Goal: Transaction & Acquisition: Download file/media

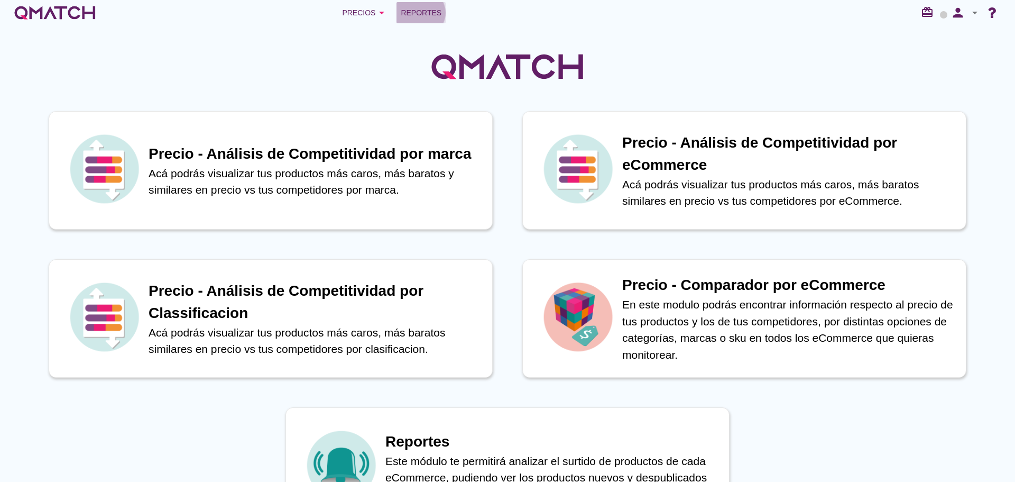
click at [409, 14] on span "Reportes" at bounding box center [421, 12] width 41 height 13
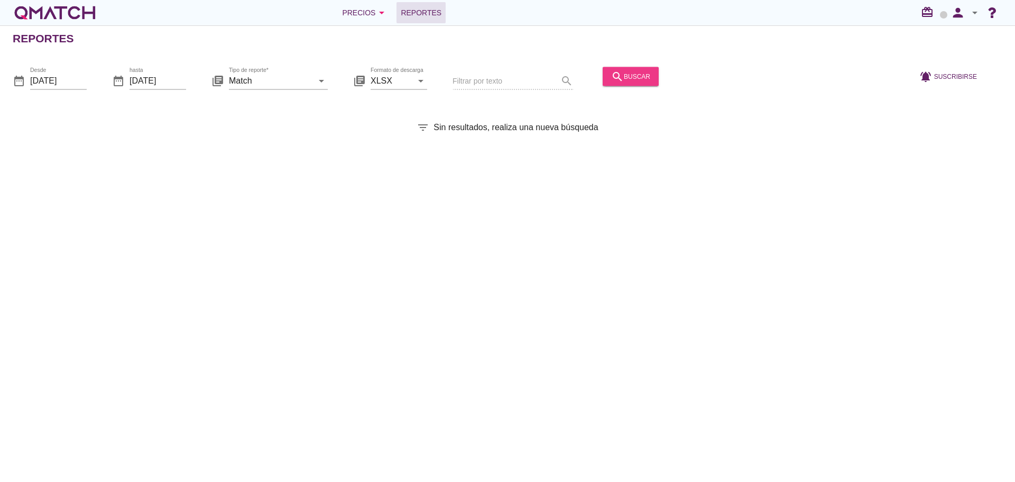
click at [611, 78] on icon "search" at bounding box center [617, 76] width 13 height 13
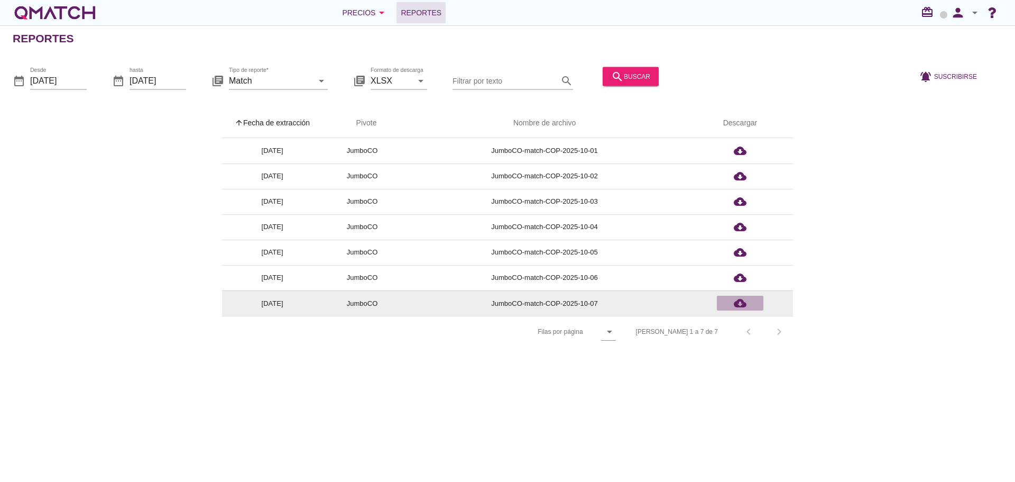
click at [740, 309] on icon "cloud_download" at bounding box center [740, 303] width 13 height 13
click at [746, 303] on icon "cloud_download" at bounding box center [740, 303] width 13 height 13
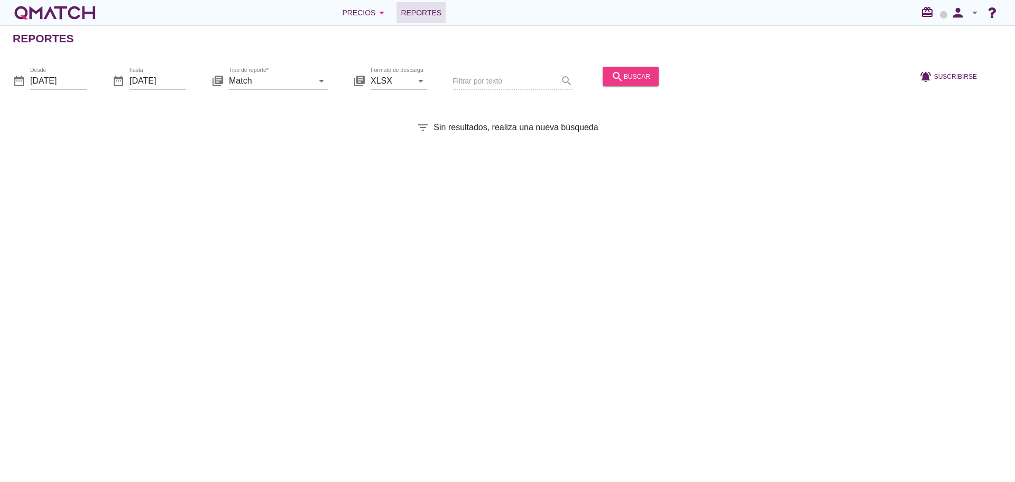
click at [606, 82] on button "search buscar" at bounding box center [631, 76] width 56 height 19
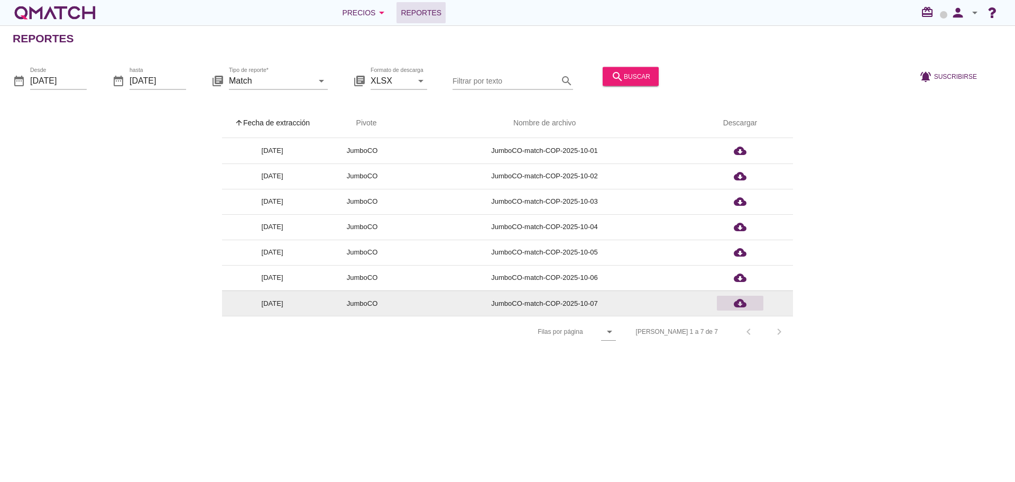
click at [742, 303] on icon "cloud_download" at bounding box center [740, 303] width 13 height 13
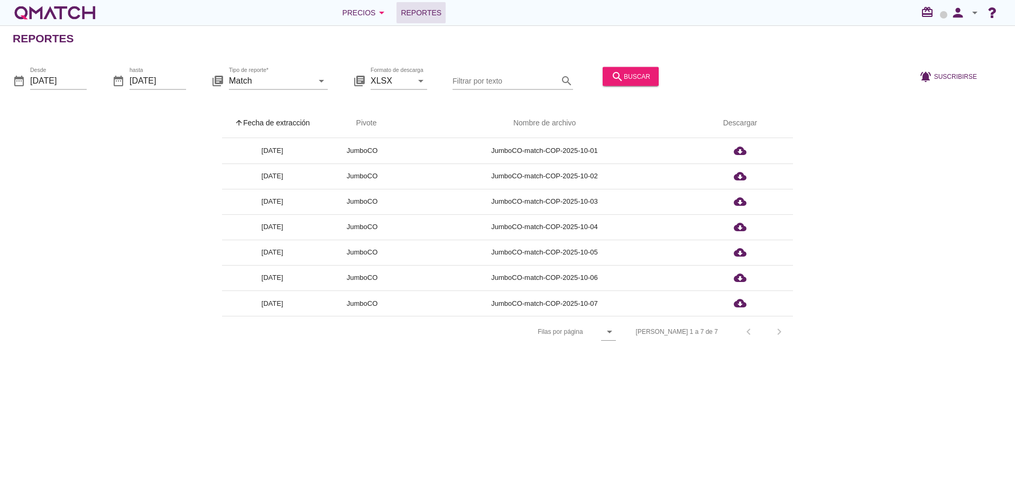
click at [854, 99] on div at bounding box center [785, 81] width 244 height 36
click at [428, 17] on span "Reportes" at bounding box center [421, 12] width 41 height 13
click at [625, 73] on div "search buscar" at bounding box center [630, 76] width 39 height 13
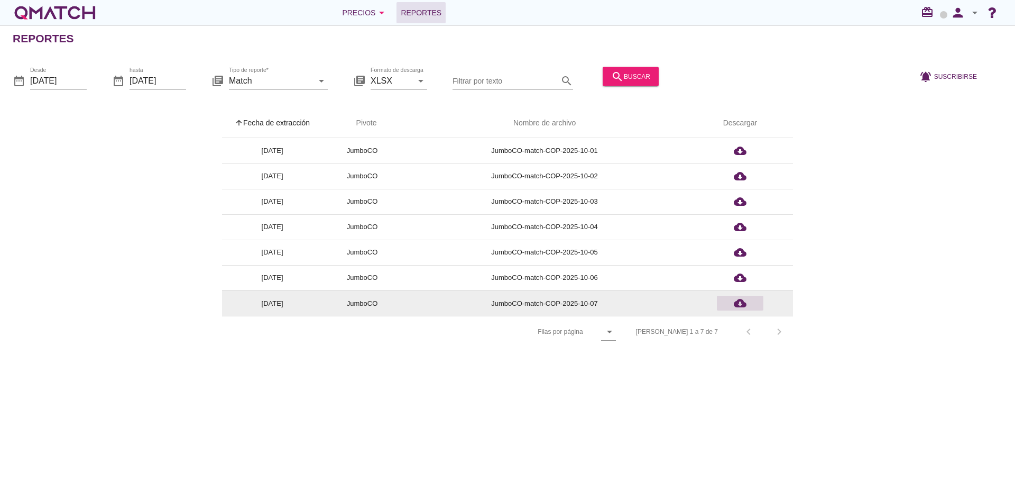
click at [740, 300] on icon "cloud_download" at bounding box center [740, 303] width 13 height 13
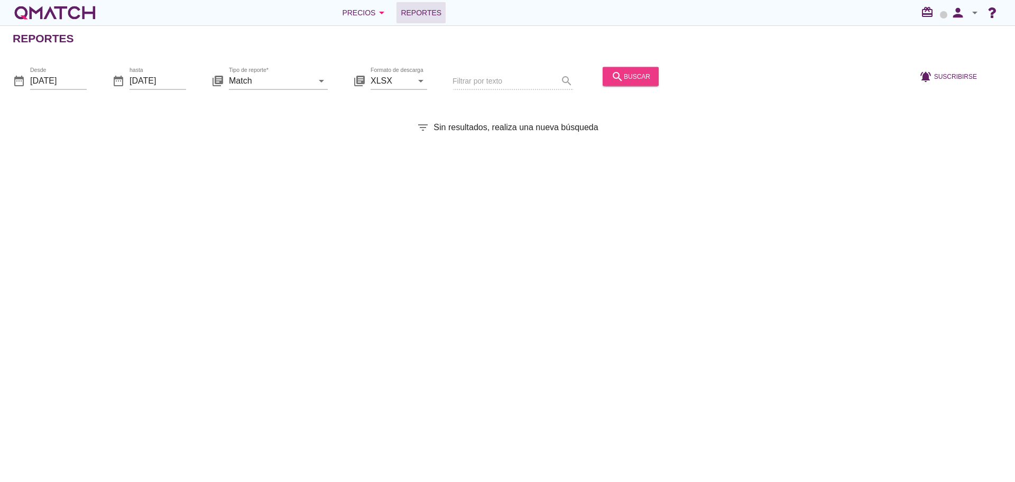
click at [616, 72] on div "search buscar" at bounding box center [630, 76] width 39 height 13
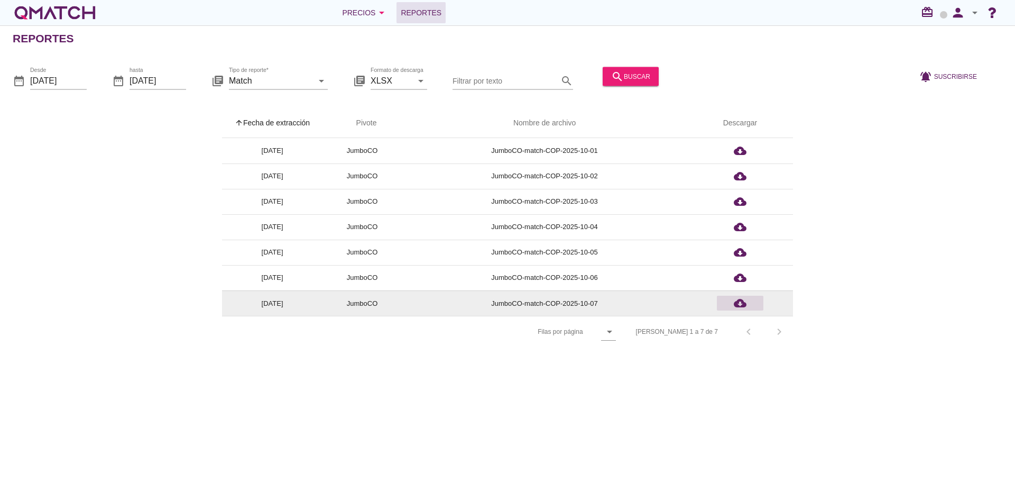
click at [737, 302] on icon "cloud_download" at bounding box center [740, 303] width 13 height 13
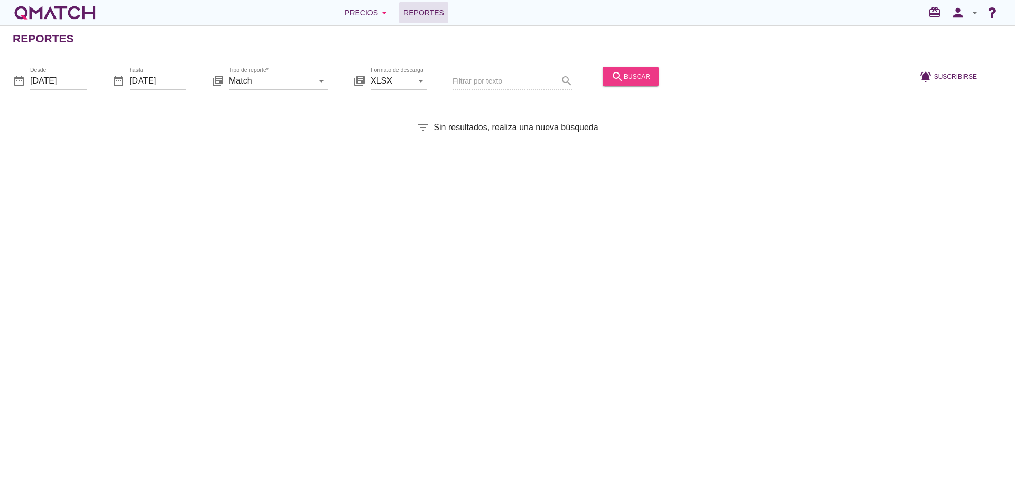
click at [628, 79] on div "search buscar" at bounding box center [630, 76] width 39 height 13
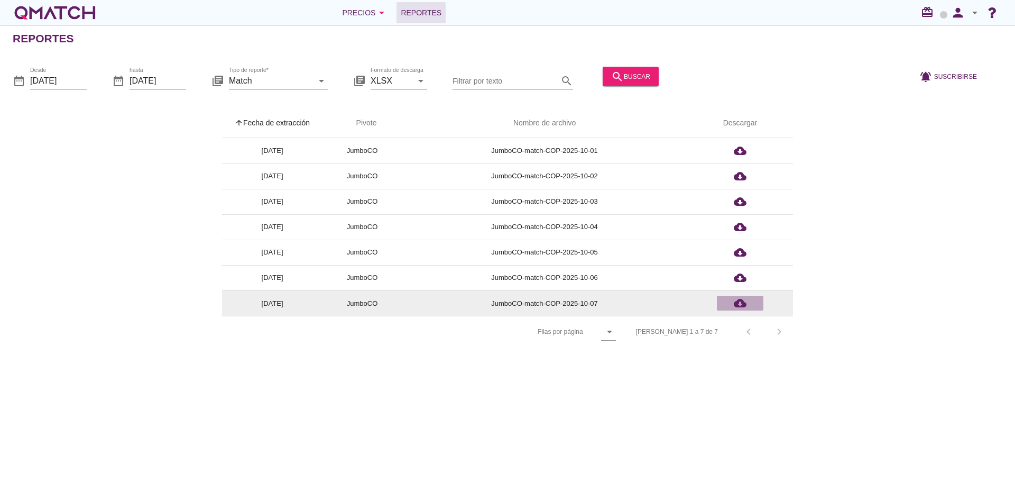
click at [738, 306] on icon "cloud_download" at bounding box center [740, 303] width 13 height 13
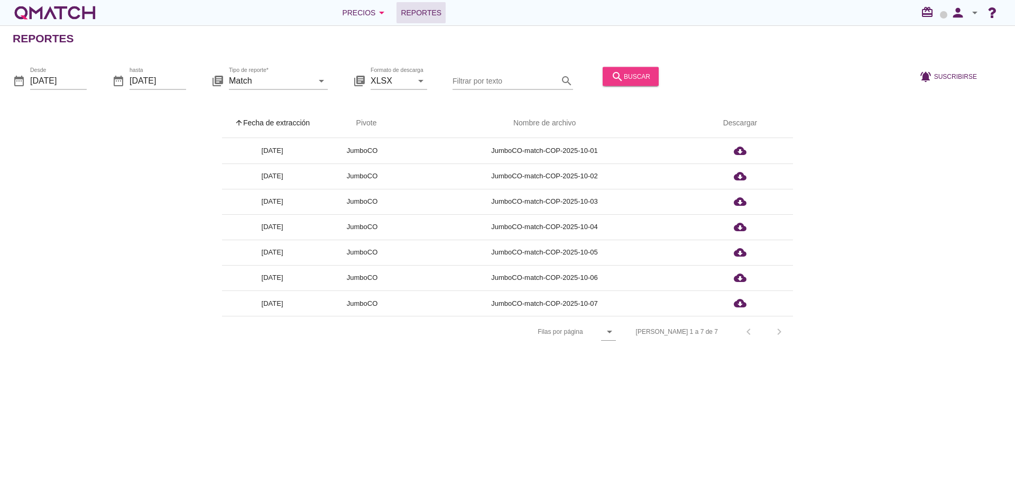
click at [631, 76] on div "search buscar" at bounding box center [630, 76] width 39 height 13
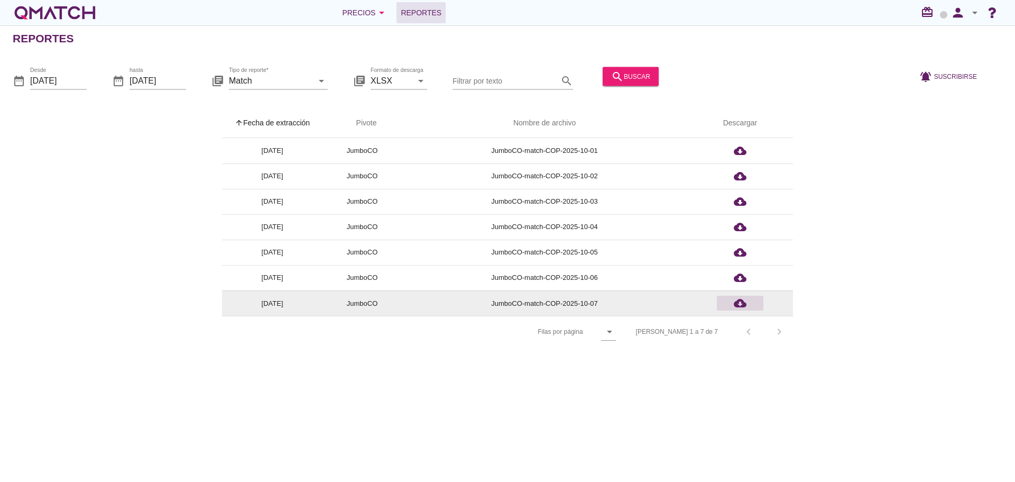
click at [739, 306] on icon "cloud_download" at bounding box center [740, 303] width 13 height 13
click at [743, 305] on icon "cloud_download" at bounding box center [740, 303] width 13 height 13
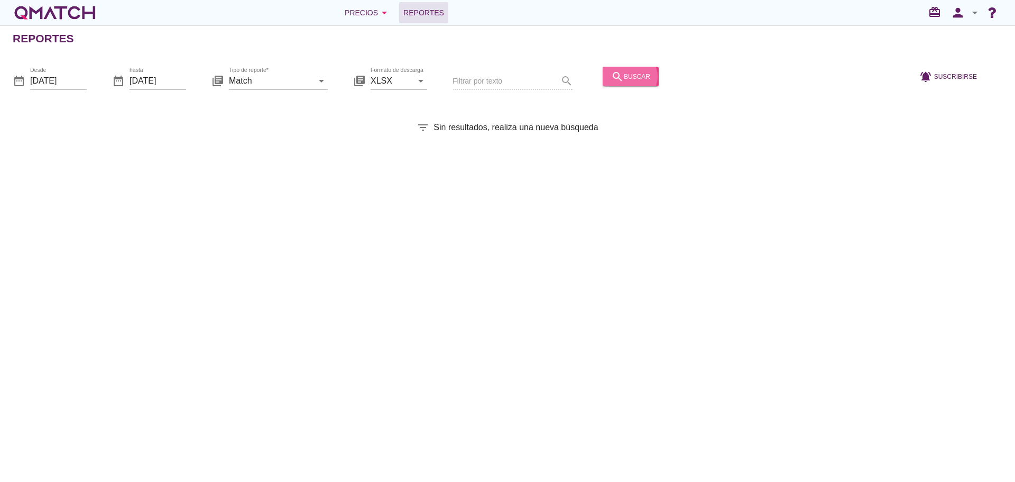
click at [612, 79] on icon "search" at bounding box center [617, 76] width 13 height 13
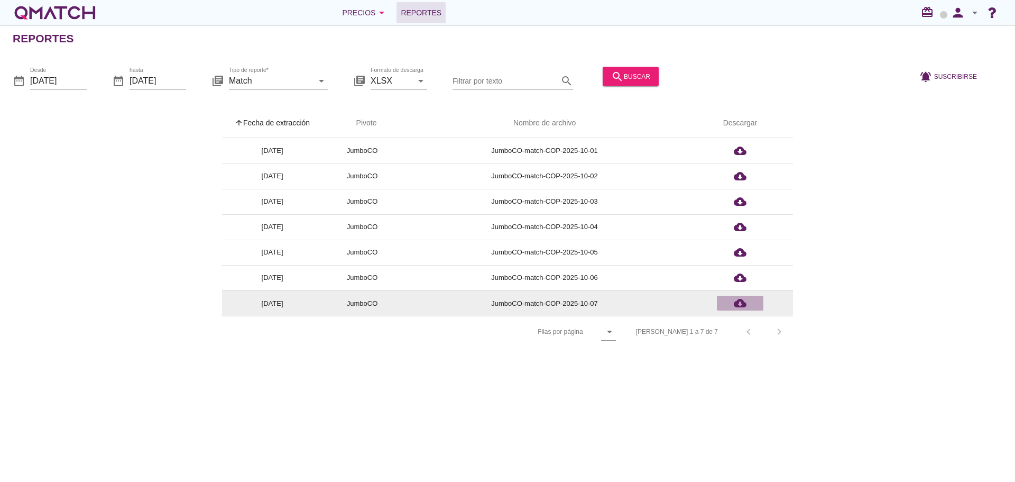
click at [745, 302] on icon "cloud_download" at bounding box center [740, 303] width 13 height 13
